Goal: Task Accomplishment & Management: Manage account settings

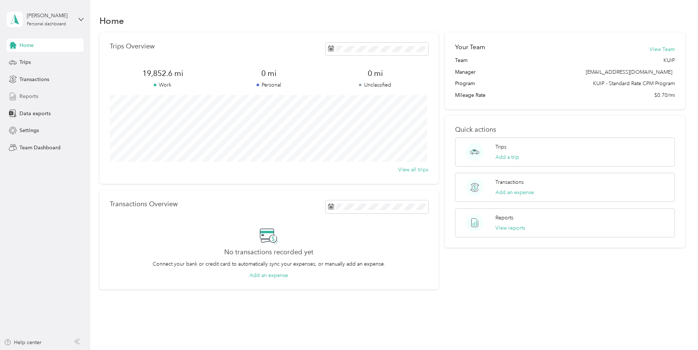
click at [33, 95] on span "Reports" at bounding box center [28, 96] width 19 height 8
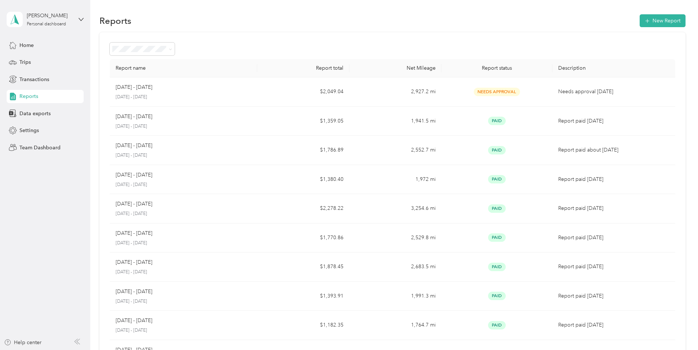
click at [74, 19] on div "[PERSON_NAME] Personal dashboard" at bounding box center [45, 20] width 77 height 26
click at [46, 57] on div "Team dashboard" at bounding box center [32, 58] width 39 height 8
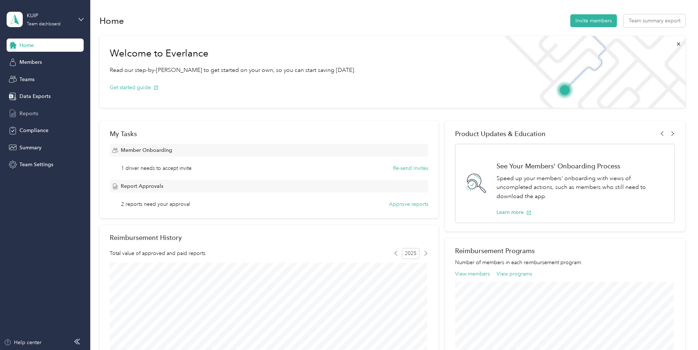
click at [36, 109] on div "Reports" at bounding box center [45, 113] width 77 height 13
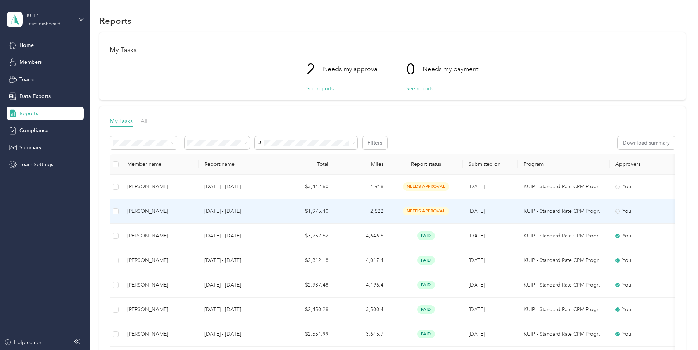
click at [300, 211] on td "$1,975.40" at bounding box center [306, 211] width 55 height 25
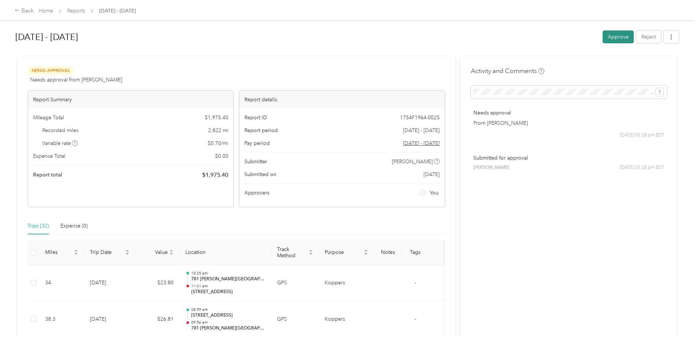
click at [612, 39] on button "Approve" at bounding box center [617, 36] width 31 height 13
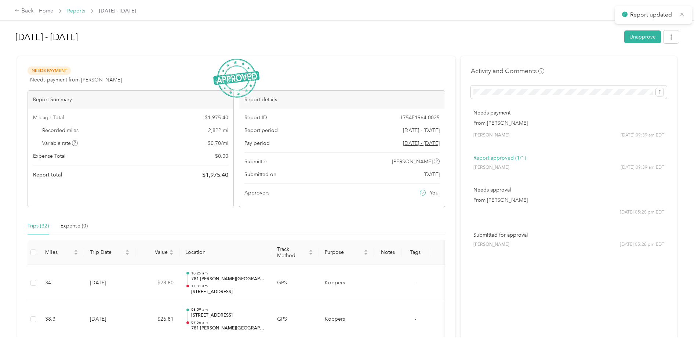
click at [80, 10] on link "Reports" at bounding box center [76, 11] width 18 height 6
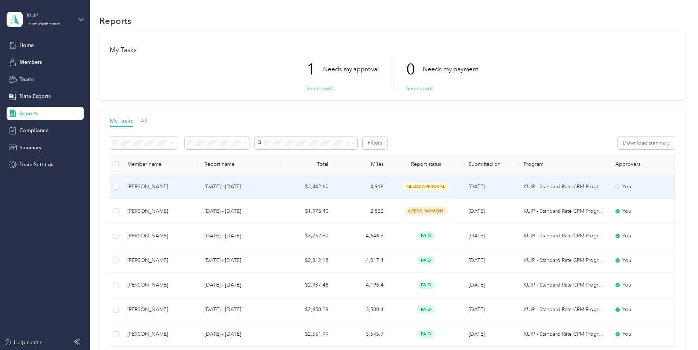
click at [236, 185] on p "[DATE] - [DATE]" at bounding box center [238, 187] width 69 height 8
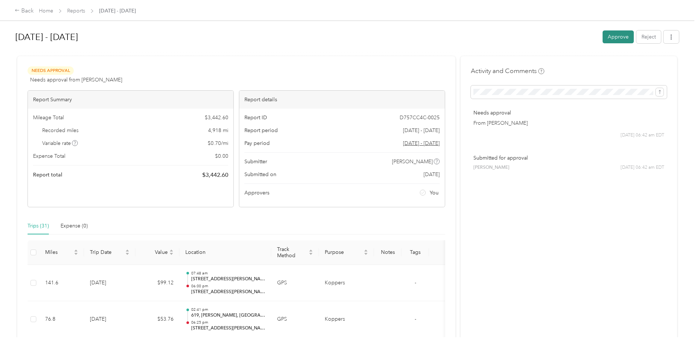
click at [609, 37] on button "Approve" at bounding box center [617, 36] width 31 height 13
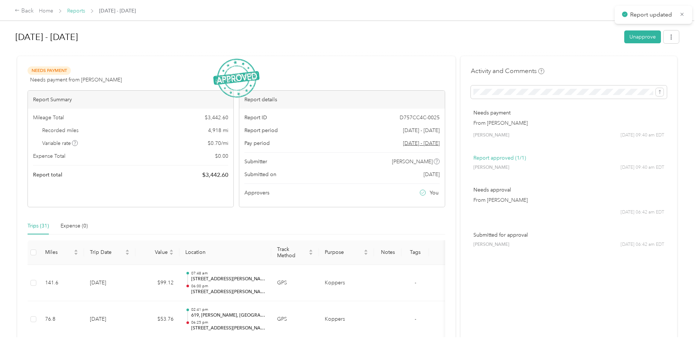
click at [73, 11] on link "Reports" at bounding box center [76, 11] width 18 height 6
